Goal: Task Accomplishment & Management: Use online tool/utility

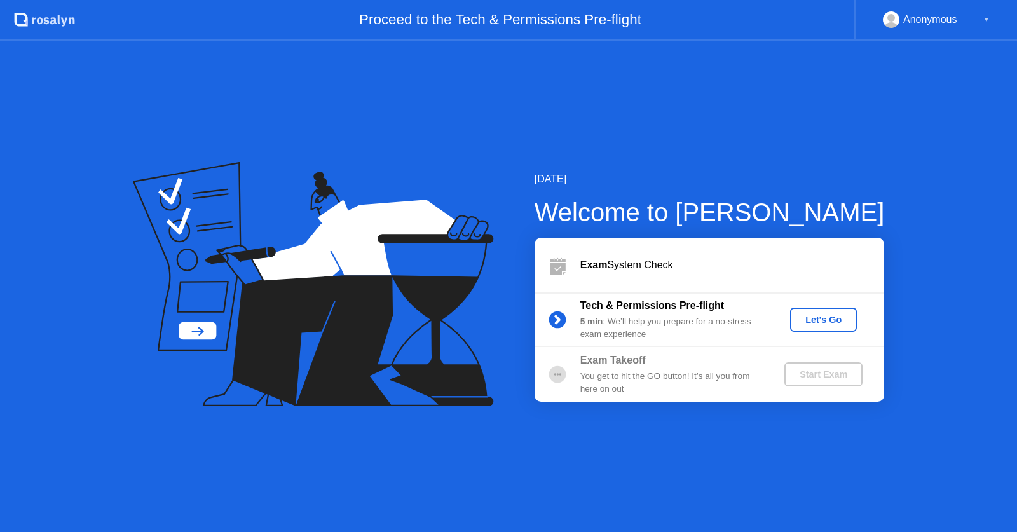
click at [831, 328] on button "Let's Go" at bounding box center [823, 320] width 67 height 24
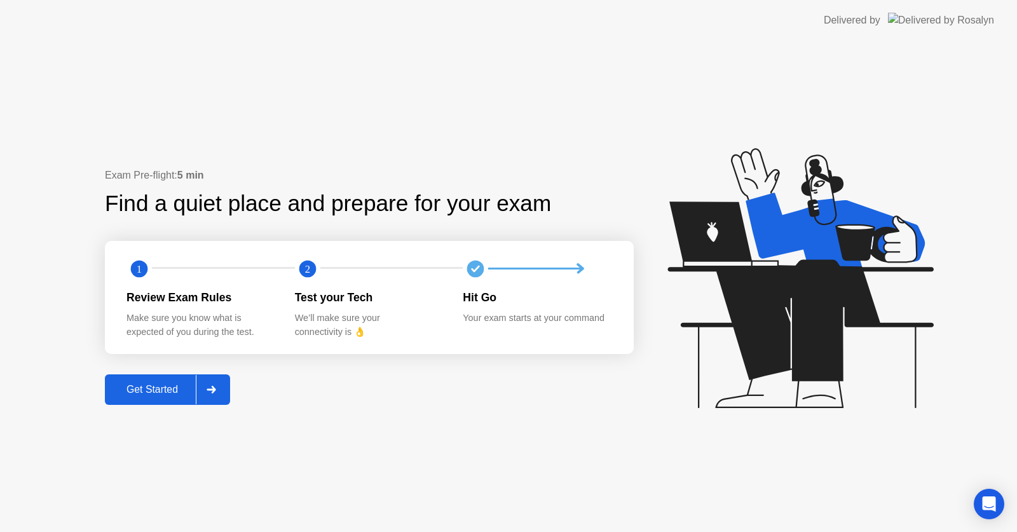
click at [177, 384] on div "Get Started" at bounding box center [152, 389] width 87 height 11
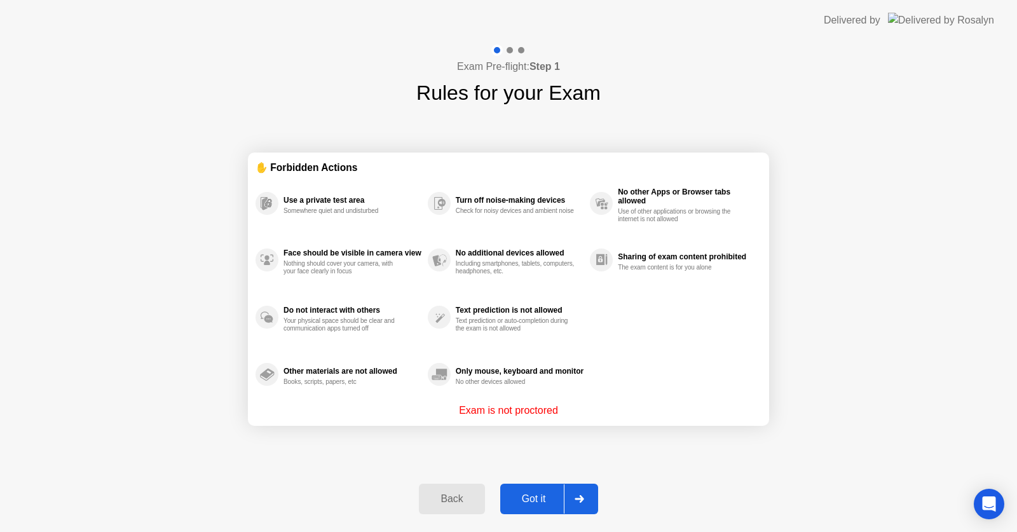
click at [541, 500] on div "Got it" at bounding box center [534, 498] width 60 height 11
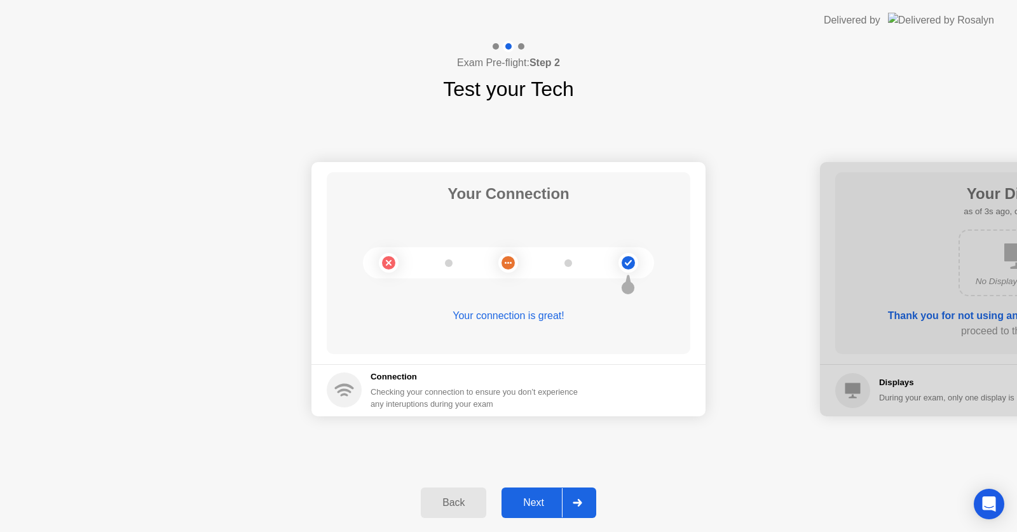
click at [529, 506] on div "Next" at bounding box center [533, 502] width 57 height 11
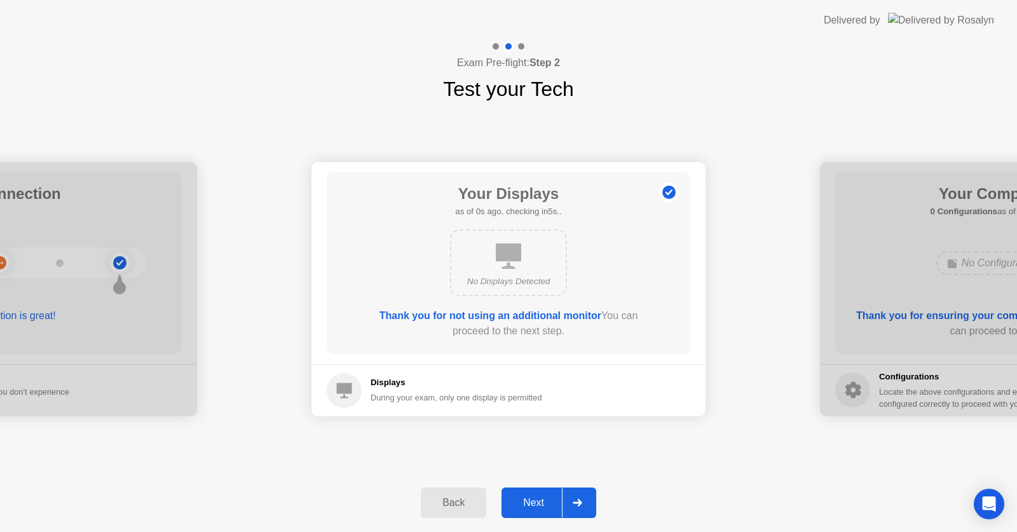
click at [530, 504] on div "Next" at bounding box center [533, 502] width 57 height 11
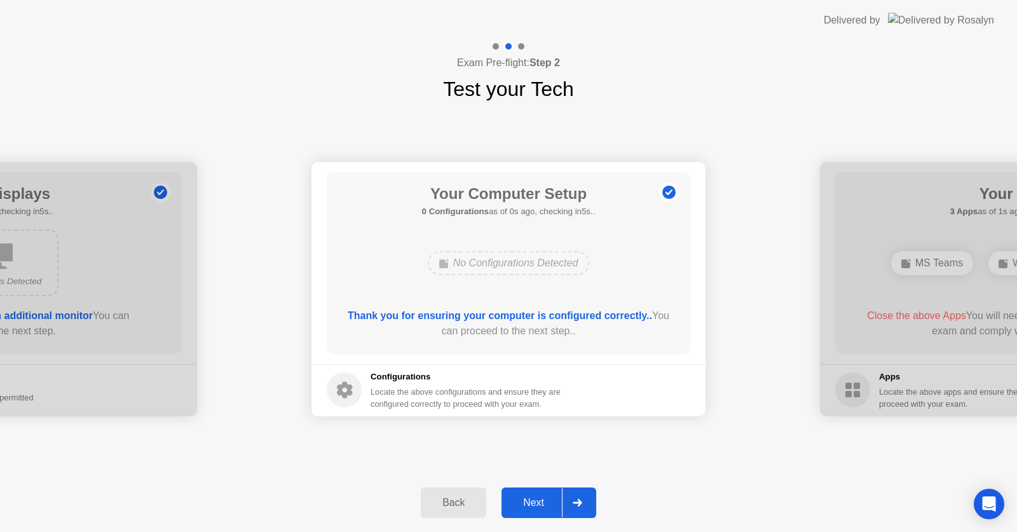
click at [529, 503] on div "Next" at bounding box center [533, 502] width 57 height 11
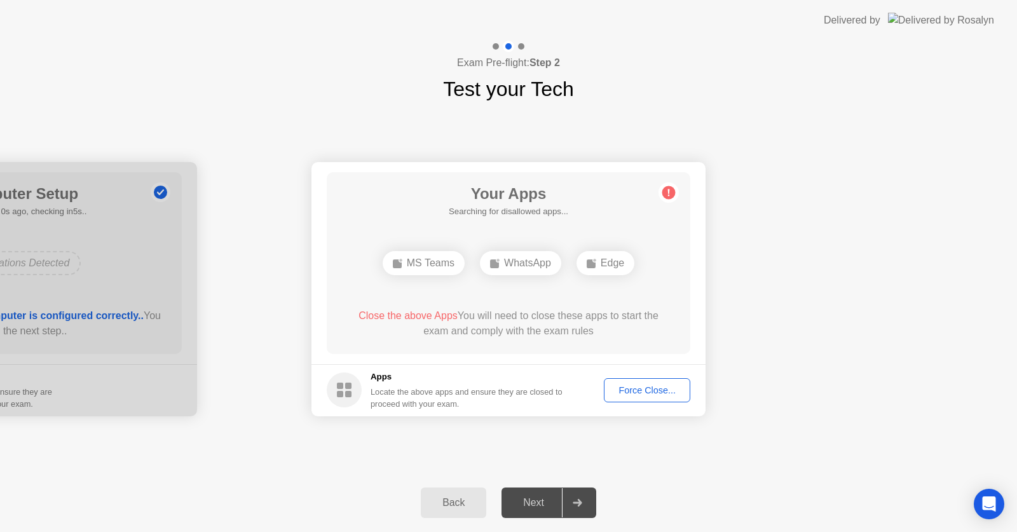
click at [662, 385] on div "Force Close..." at bounding box center [647, 390] width 78 height 10
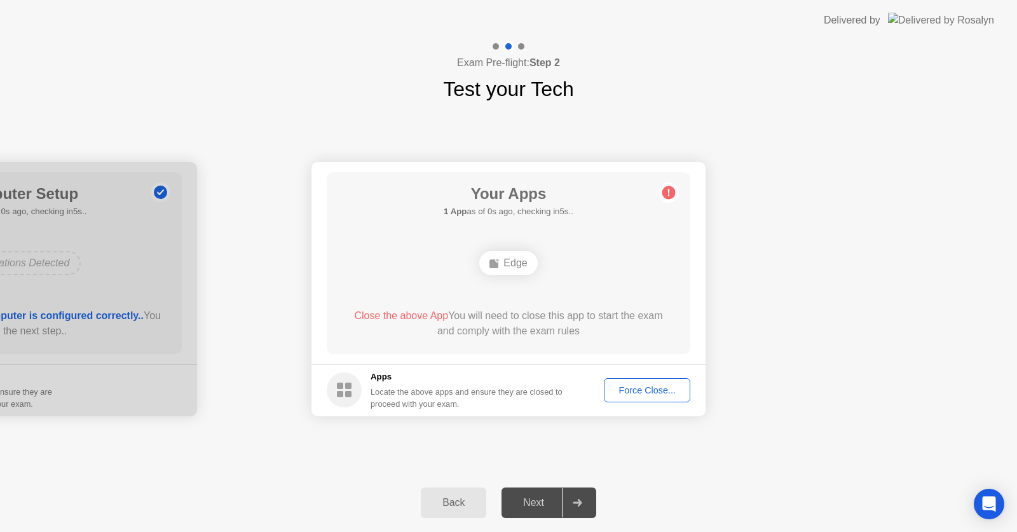
click at [641, 393] on div "Force Close..." at bounding box center [647, 390] width 78 height 10
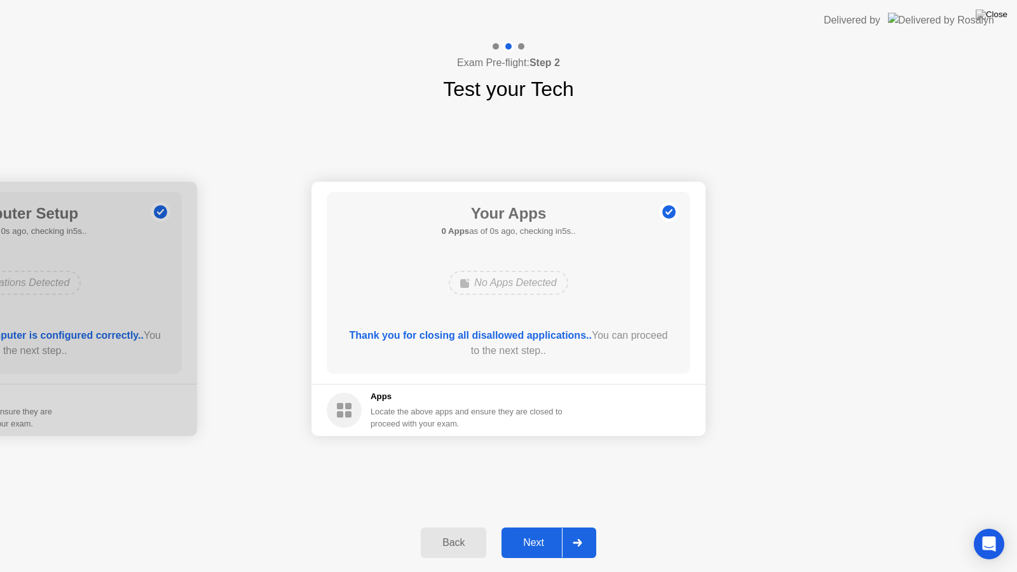
click at [531, 531] on div "Next" at bounding box center [533, 542] width 57 height 11
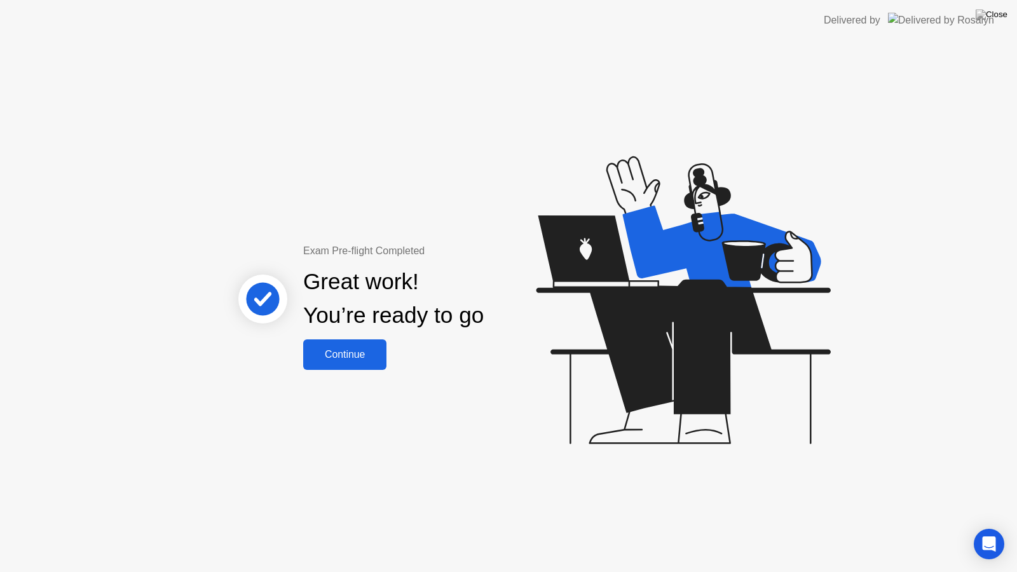
click at [379, 357] on button "Continue" at bounding box center [344, 354] width 83 height 31
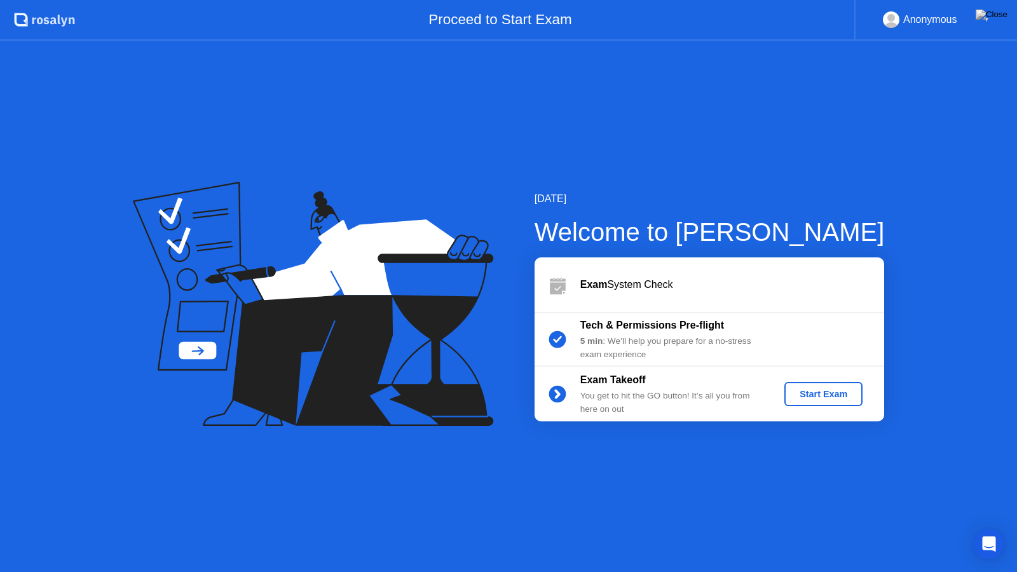
click at [820, 389] on div "Start Exam" at bounding box center [823, 394] width 68 height 10
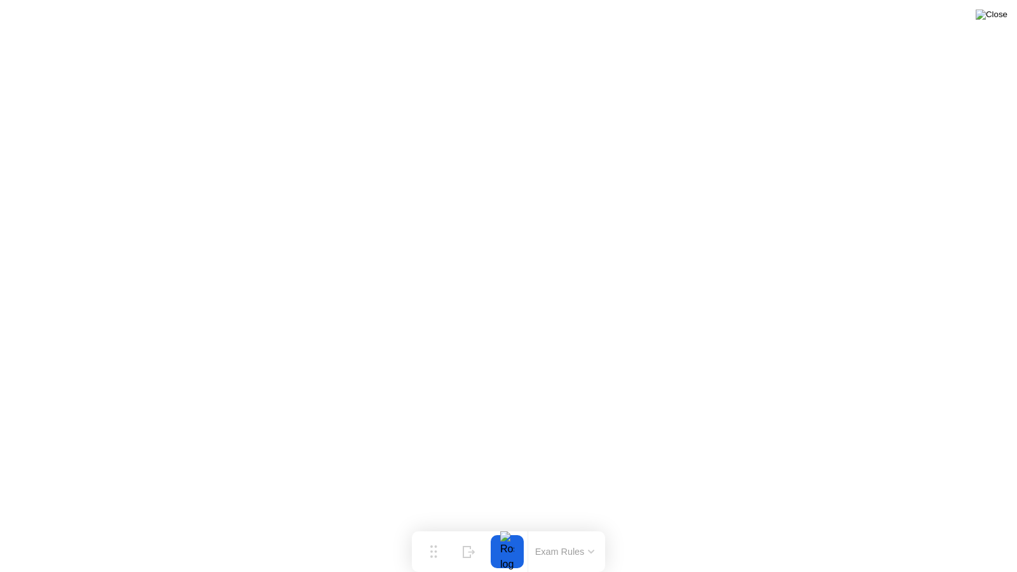
click at [998, 20] on img at bounding box center [992, 15] width 32 height 10
click div "End Proctoring Session"
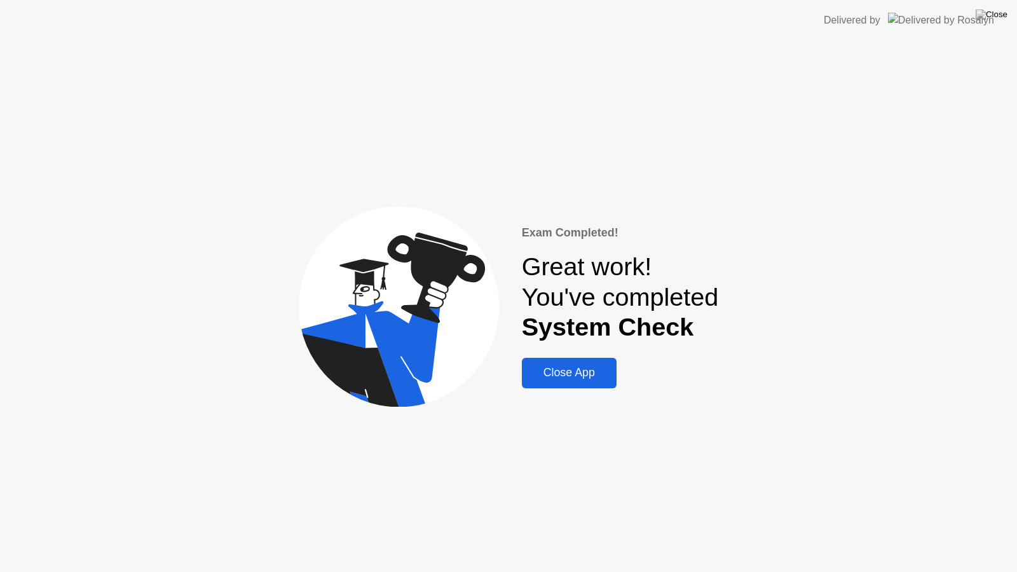
click at [554, 372] on div "Close App" at bounding box center [569, 372] width 87 height 13
